Goal: Transaction & Acquisition: Purchase product/service

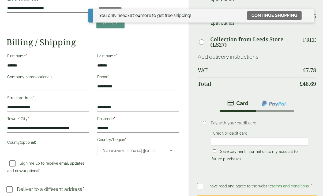
scroll to position [80, 0]
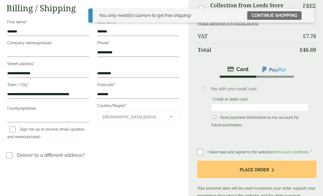
click at [273, 69] on img at bounding box center [274, 69] width 25 height 7
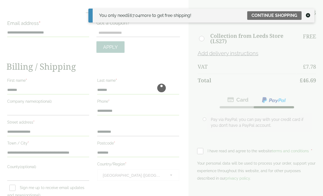
scroll to position [0, 0]
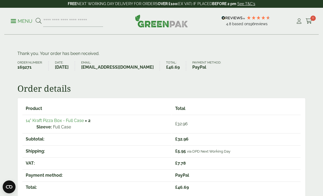
scroll to position [80, 0]
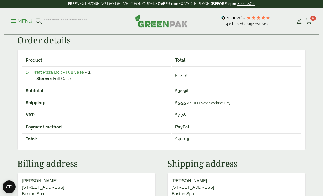
click at [47, 72] on link "14" Kraft Pizza Box - Full Case" at bounding box center [55, 72] width 58 height 5
